Goal: Information Seeking & Learning: Learn about a topic

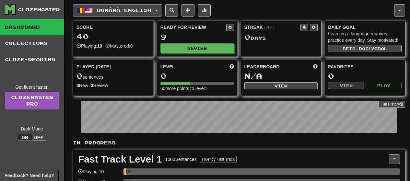
click at [103, 12] on span "Română / English" at bounding box center [124, 10] width 54 height 6
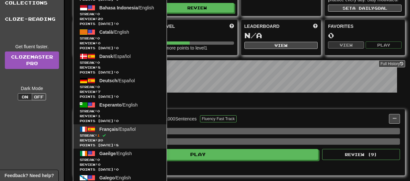
scroll to position [65, 0]
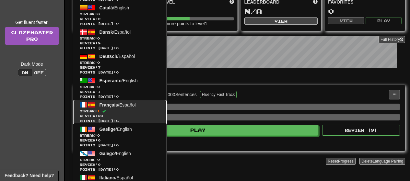
click at [141, 109] on span "Streak: 1" at bounding box center [120, 111] width 80 height 5
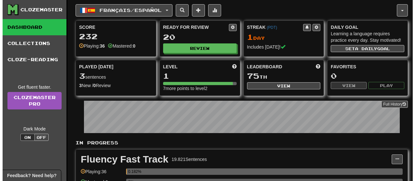
scroll to position [97, 0]
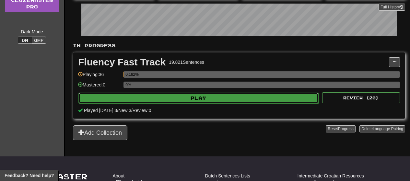
click at [161, 97] on button "Play" at bounding box center [198, 98] width 240 height 11
select select "**"
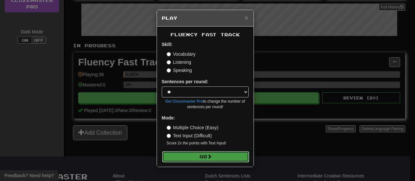
click at [177, 155] on button "Go" at bounding box center [205, 156] width 87 height 11
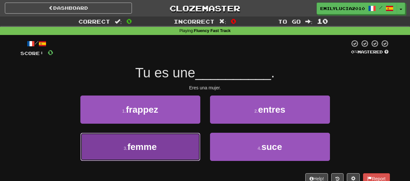
click at [169, 145] on button "3 . femme" at bounding box center [140, 147] width 120 height 28
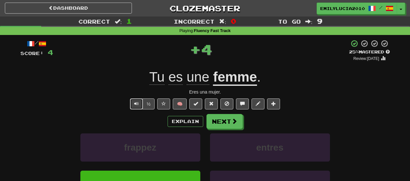
click at [135, 103] on span "Text-to-speech controls" at bounding box center [136, 103] width 5 height 5
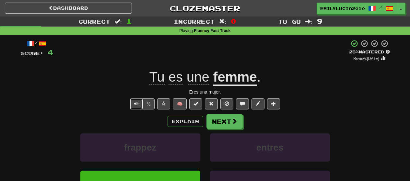
click at [135, 103] on span "Text-to-speech controls" at bounding box center [136, 103] width 5 height 5
click at [149, 101] on button "½" at bounding box center [149, 103] width 12 height 11
click at [150, 101] on button "½" at bounding box center [149, 103] width 12 height 11
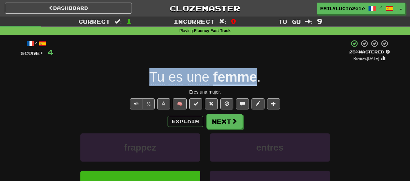
drag, startPoint x: 153, startPoint y: 81, endPoint x: 255, endPoint y: 82, distance: 101.7
click at [255, 82] on div "Tu es une femme ." at bounding box center [204, 77] width 369 height 18
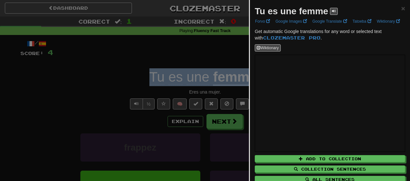
copy div "Tu es une femme"
click at [157, 69] on div at bounding box center [205, 90] width 410 height 181
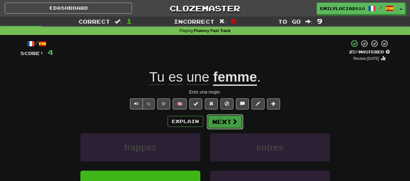
click at [229, 121] on button "Next" at bounding box center [225, 121] width 36 height 15
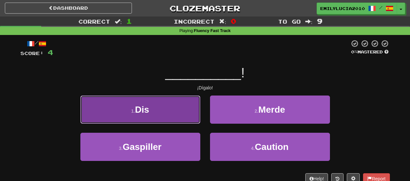
click at [176, 102] on button "1 . Dis" at bounding box center [140, 110] width 120 height 28
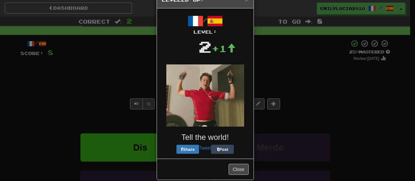
scroll to position [27, 0]
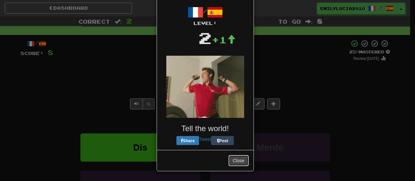
click at [235, 159] on button "Close" at bounding box center [238, 160] width 20 height 11
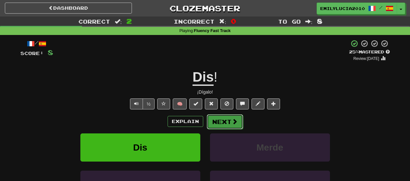
click at [223, 126] on button "Next" at bounding box center [225, 121] width 36 height 15
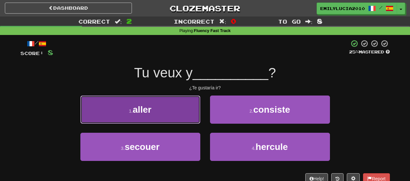
click at [182, 115] on button "1 . aller" at bounding box center [140, 110] width 120 height 28
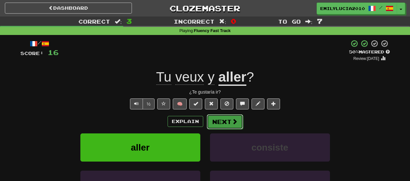
click at [210, 124] on button "Next" at bounding box center [225, 121] width 36 height 15
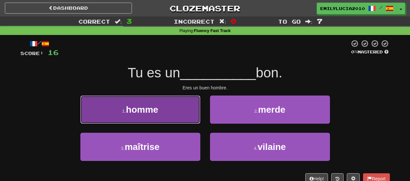
click at [171, 118] on button "1 . homme" at bounding box center [140, 110] width 120 height 28
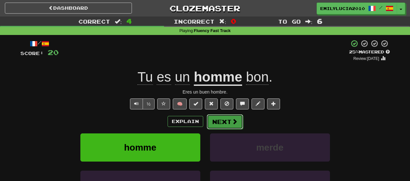
click at [207, 121] on button "Next" at bounding box center [225, 121] width 36 height 15
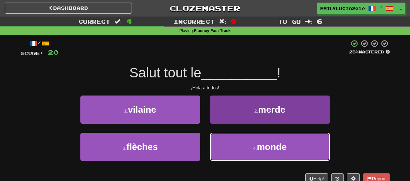
click at [221, 147] on button "4 . monde" at bounding box center [270, 147] width 120 height 28
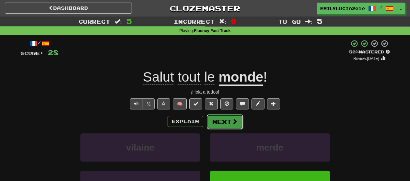
click at [221, 125] on button "Next" at bounding box center [225, 121] width 36 height 15
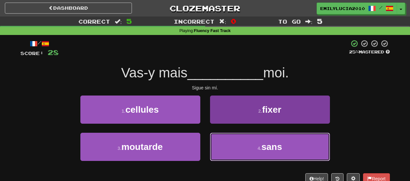
click at [229, 153] on button "4 . sans" at bounding box center [270, 147] width 120 height 28
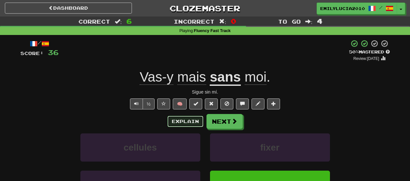
click at [176, 119] on button "Explain" at bounding box center [185, 121] width 36 height 11
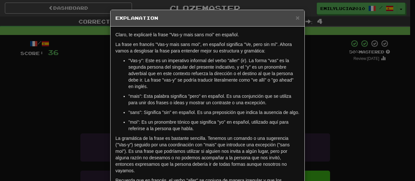
drag, startPoint x: 39, startPoint y: 96, endPoint x: 47, endPoint y: 94, distance: 7.6
click at [45, 95] on div "× Explanation Claro, te explicaré la frase "Vas-y mais sans moi" en español. La…" at bounding box center [207, 90] width 415 height 181
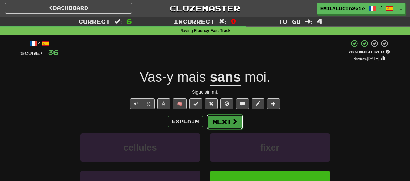
click at [207, 124] on button "Next" at bounding box center [225, 121] width 36 height 15
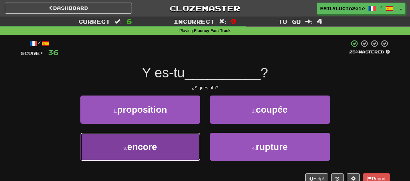
click at [187, 143] on button "3 . encore" at bounding box center [140, 147] width 120 height 28
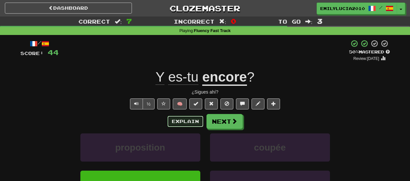
click at [191, 120] on button "Explain" at bounding box center [185, 121] width 36 height 11
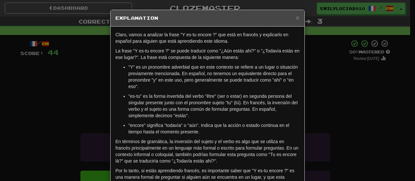
scroll to position [32, 0]
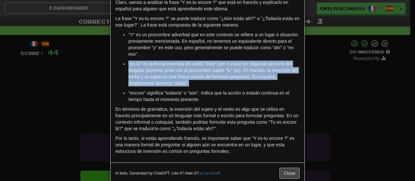
drag, startPoint x: 193, startPoint y: 85, endPoint x: 124, endPoint y: 65, distance: 71.1
click at [124, 65] on ul ""Y" es un pronombre adverbial que en este contexto se refiere a un lugar o situ…" at bounding box center [207, 66] width 184 height 71
copy p ""es-tu" es la forma invertida del verbo "être" (ser o estar) en segunda persona…"
